Goal: Task Accomplishment & Management: Use online tool/utility

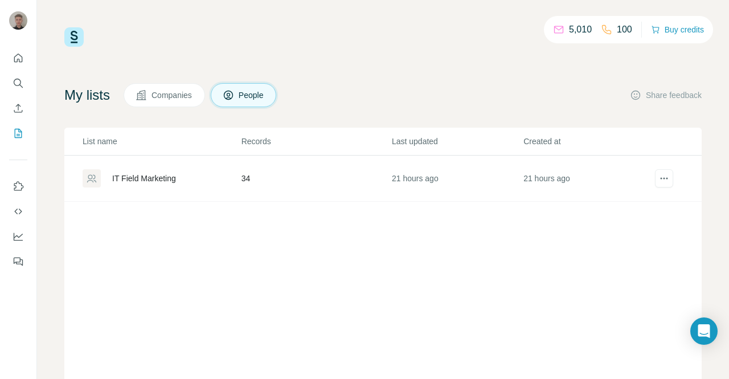
click at [155, 175] on div "IT Field Marketing" at bounding box center [144, 178] width 64 height 11
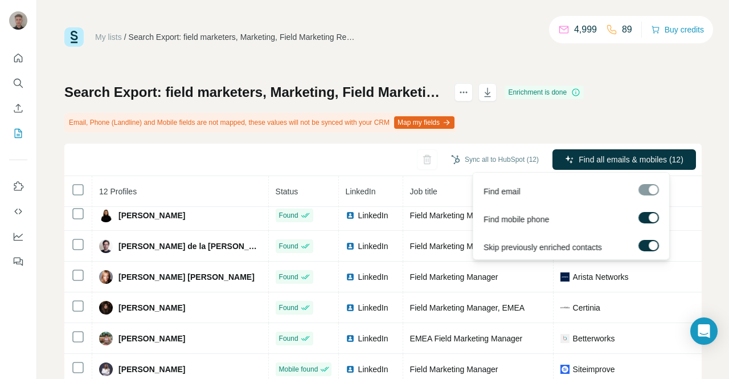
click at [651, 241] on div at bounding box center [653, 245] width 9 height 9
click at [615, 158] on span "Find all emails & mobiles (12)" at bounding box center [631, 159] width 105 height 11
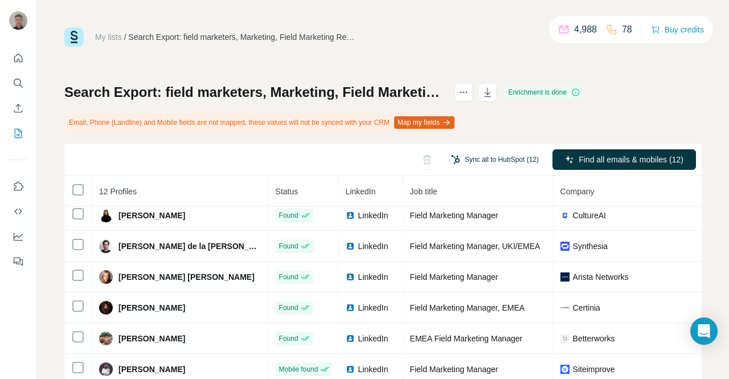
click at [498, 157] on button "Sync all to HubSpot (12)" at bounding box center [495, 159] width 104 height 17
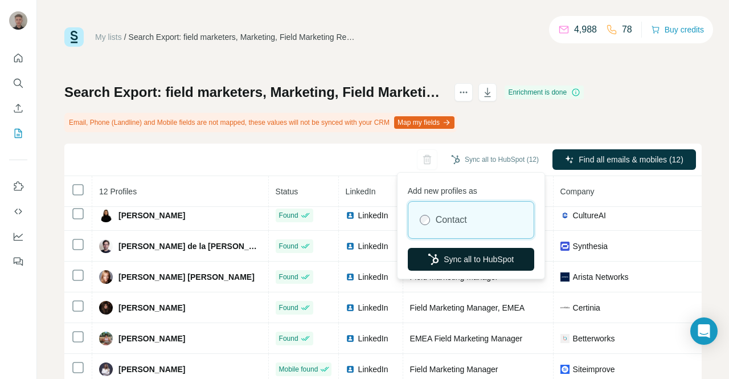
click at [465, 257] on button "Sync all to HubSpot" at bounding box center [471, 259] width 126 height 23
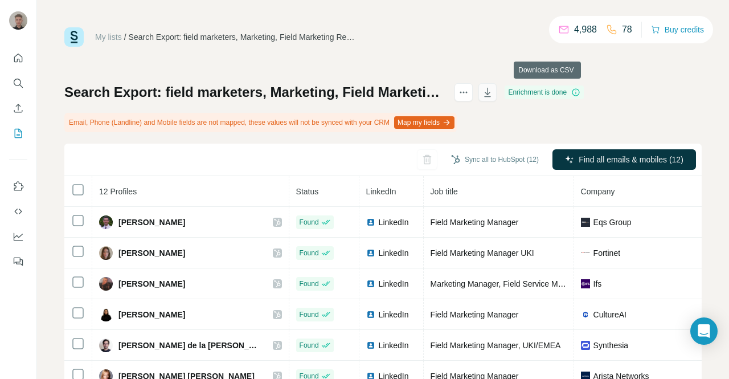
click at [493, 90] on icon "button" at bounding box center [487, 92] width 11 height 11
